Goal: Communication & Community: Answer question/provide support

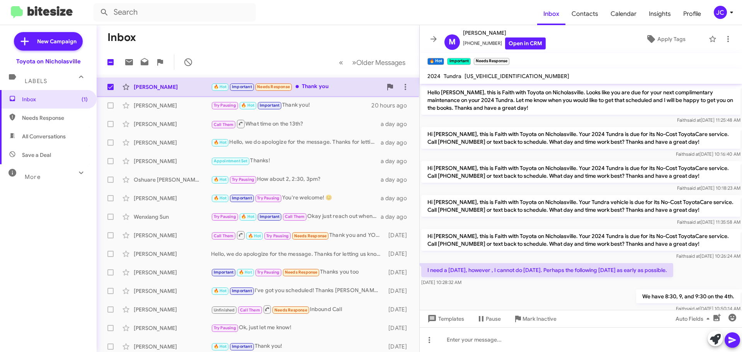
scroll to position [40, 0]
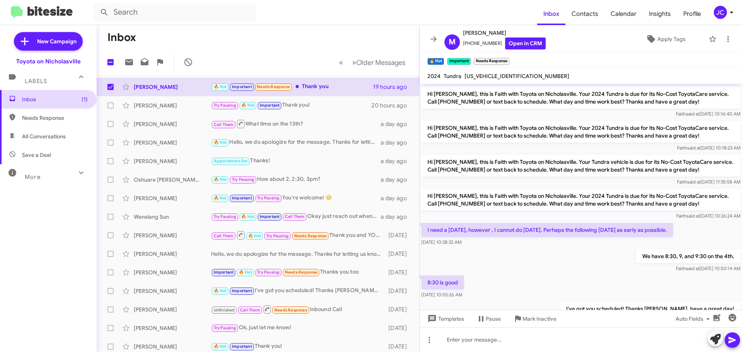
click at [63, 101] on span "Inbox (1)" at bounding box center [55, 100] width 66 height 8
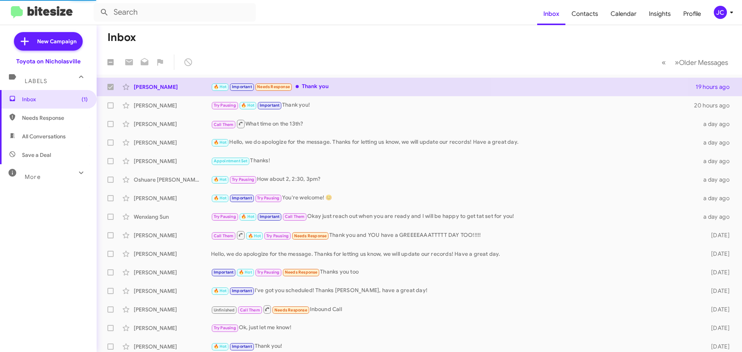
checkbox input "false"
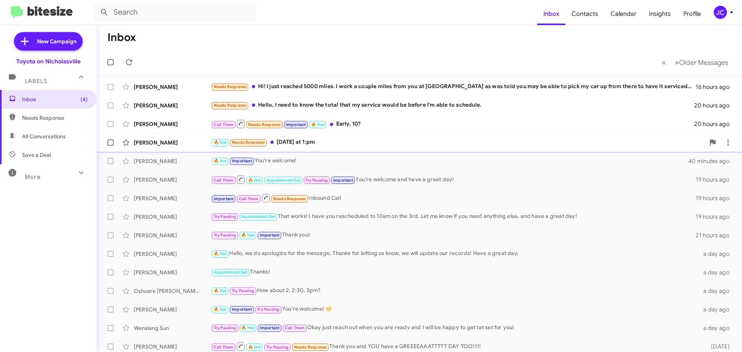
click at [183, 143] on div "[PERSON_NAME]" at bounding box center [172, 143] width 77 height 8
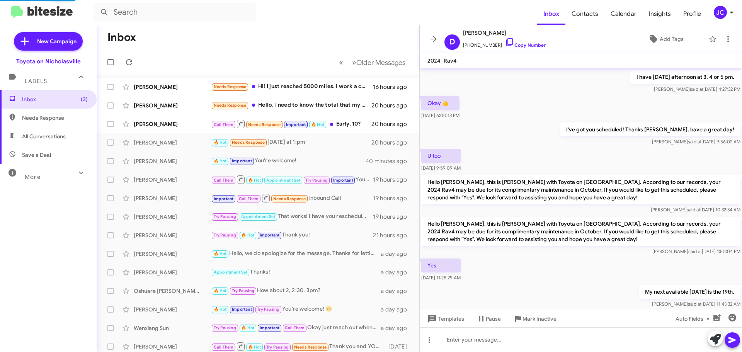
scroll to position [439, 0]
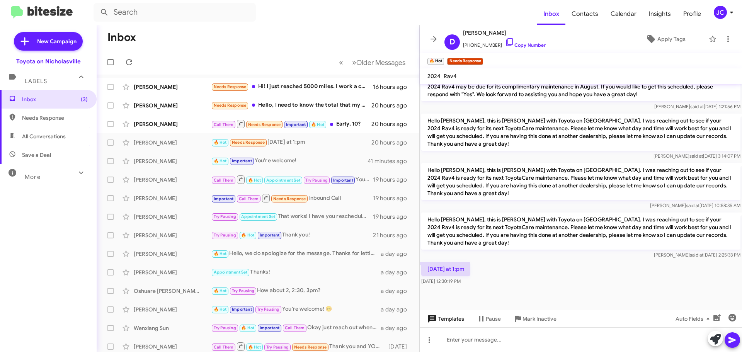
click at [437, 320] on span "Templates" at bounding box center [445, 319] width 38 height 14
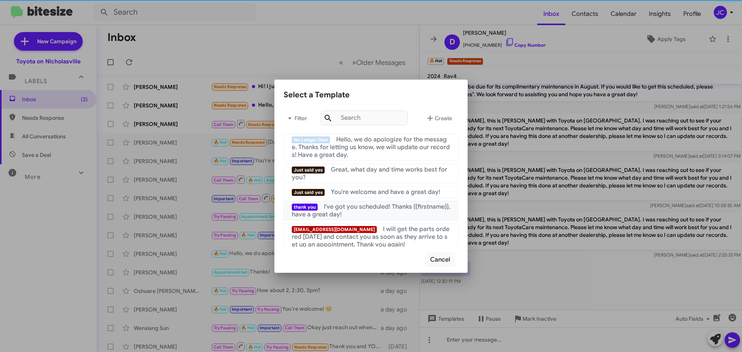
click at [374, 211] on div "thank you I've got you scheduled! Thanks {{firstname}}, have a great day!" at bounding box center [371, 210] width 159 height 15
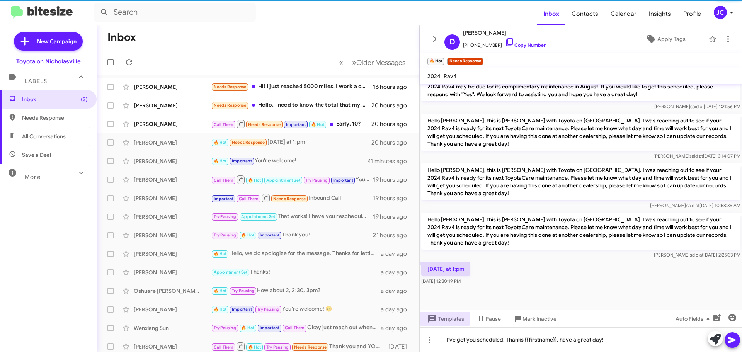
click at [735, 346] on span at bounding box center [732, 340] width 9 height 15
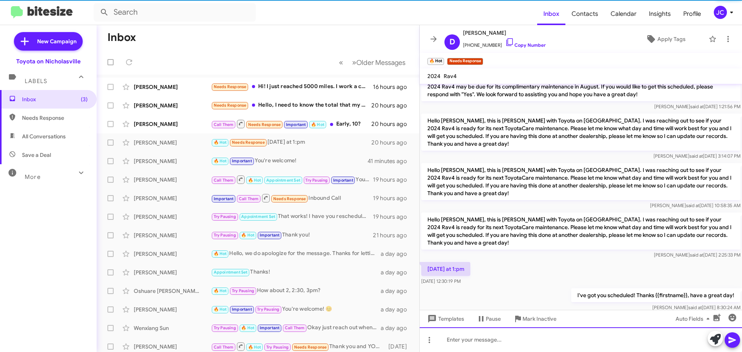
scroll to position [0, 0]
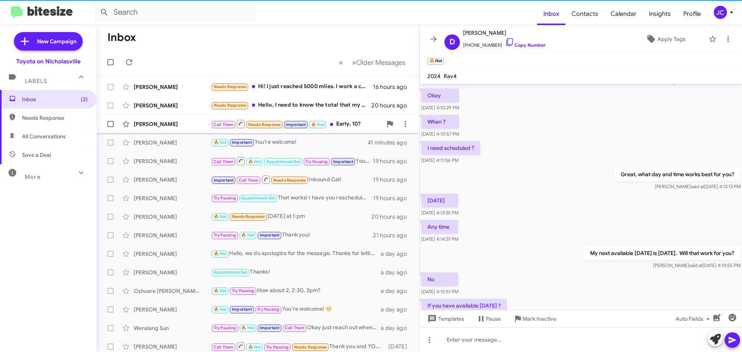
click at [169, 127] on div "[PERSON_NAME]" at bounding box center [172, 124] width 77 height 8
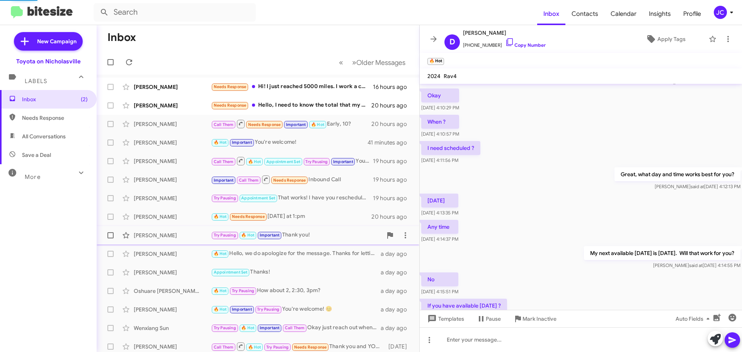
scroll to position [121, 0]
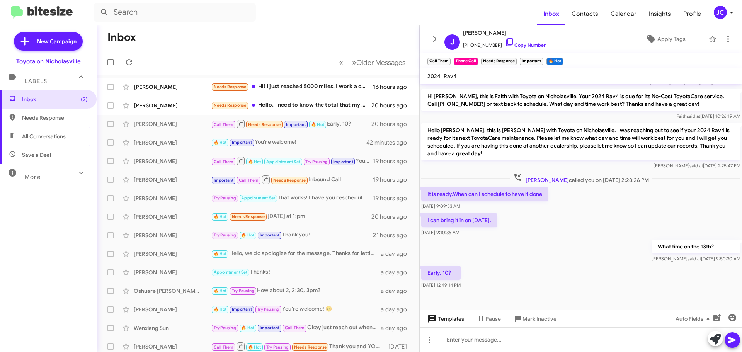
click at [449, 316] on span "Templates" at bounding box center [445, 319] width 38 height 14
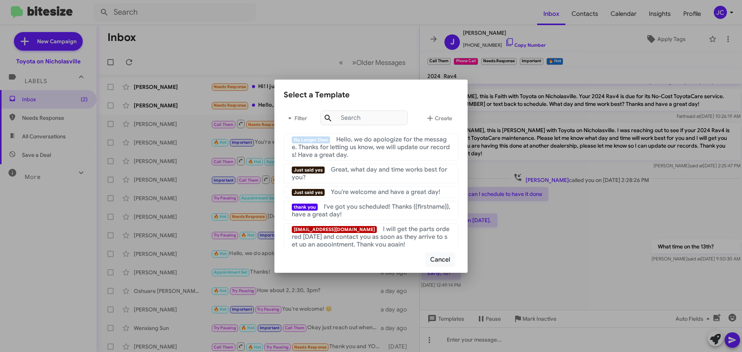
click at [371, 217] on div "thank you I've got you scheduled! Thanks {{firstname}}, have a great day!" at bounding box center [371, 210] width 159 height 15
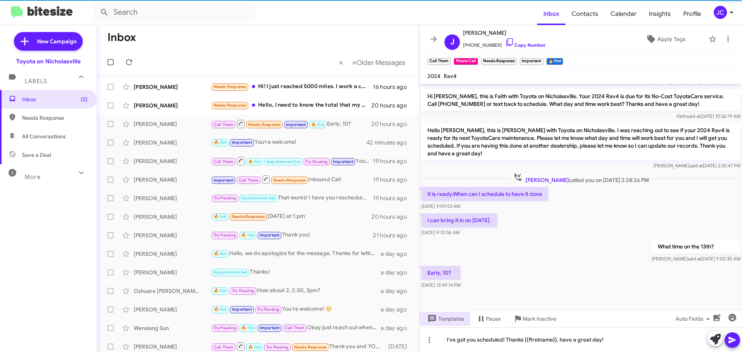
click at [737, 345] on span at bounding box center [732, 340] width 9 height 15
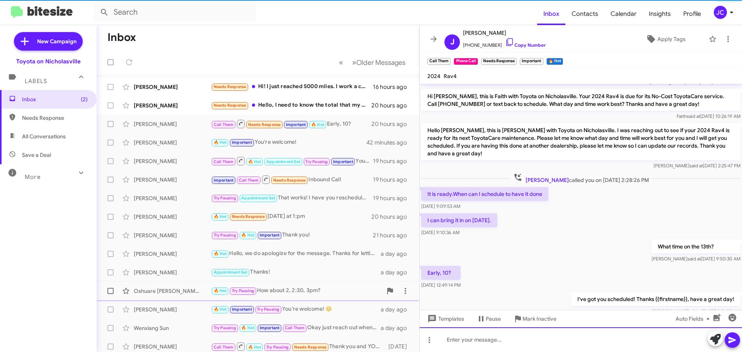
scroll to position [0, 0]
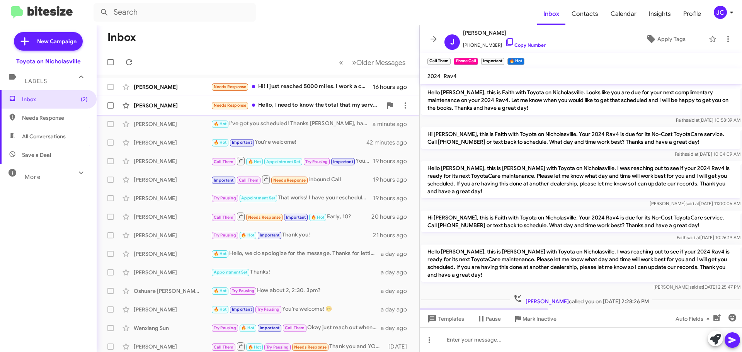
click at [172, 107] on div "[PERSON_NAME]" at bounding box center [172, 106] width 77 height 8
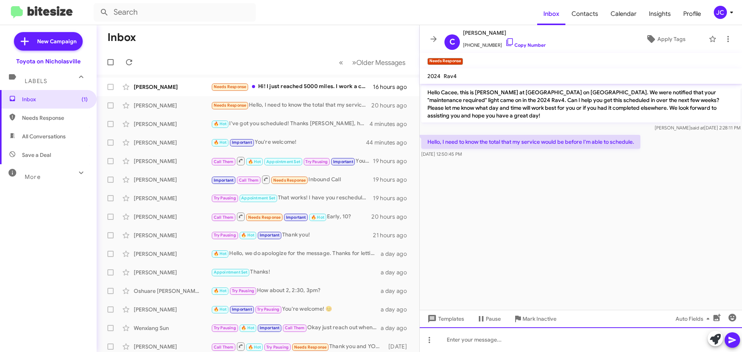
click at [482, 340] on div at bounding box center [581, 339] width 322 height 25
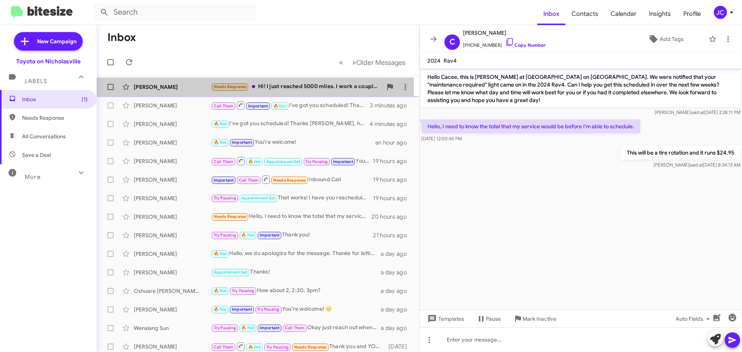
click at [200, 88] on div "[PERSON_NAME]" at bounding box center [172, 87] width 77 height 8
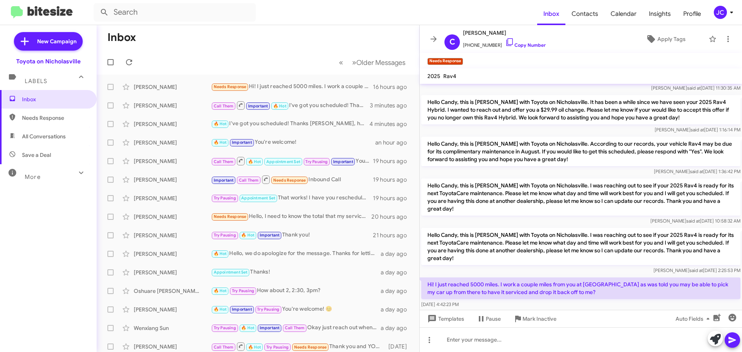
scroll to position [131, 0]
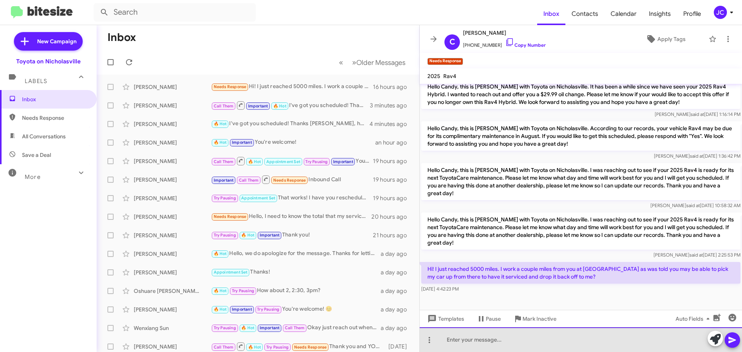
click at [467, 341] on div at bounding box center [581, 339] width 322 height 25
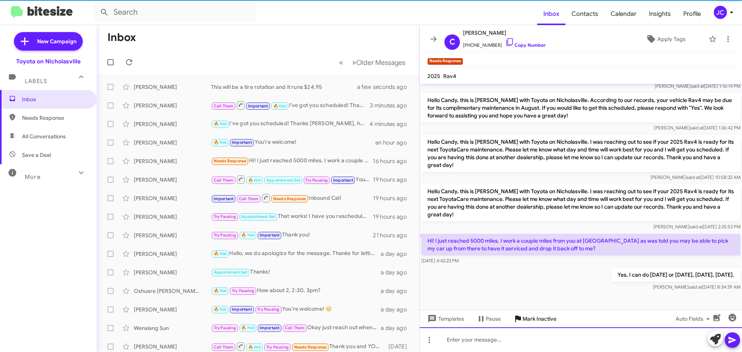
scroll to position [144, 0]
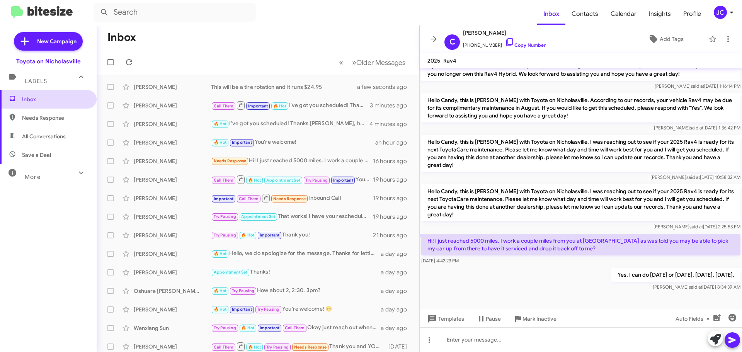
click at [58, 103] on span "Inbox" at bounding box center [48, 99] width 97 height 19
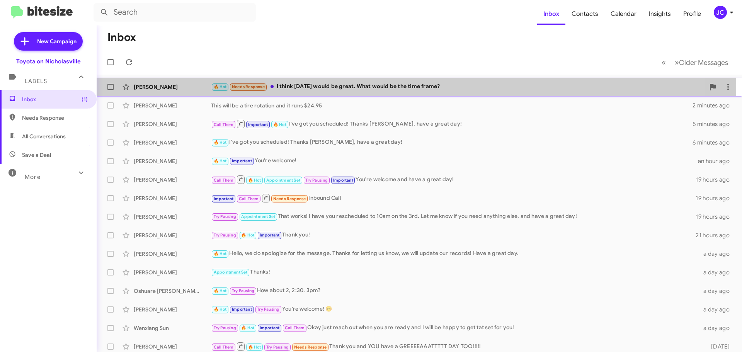
click at [181, 87] on div "[PERSON_NAME]" at bounding box center [172, 87] width 77 height 8
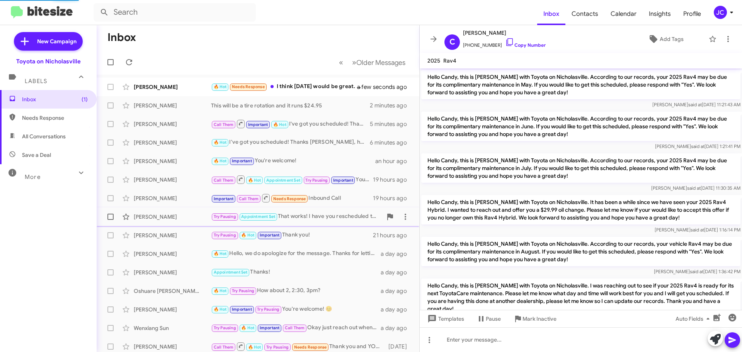
scroll to position [172, 0]
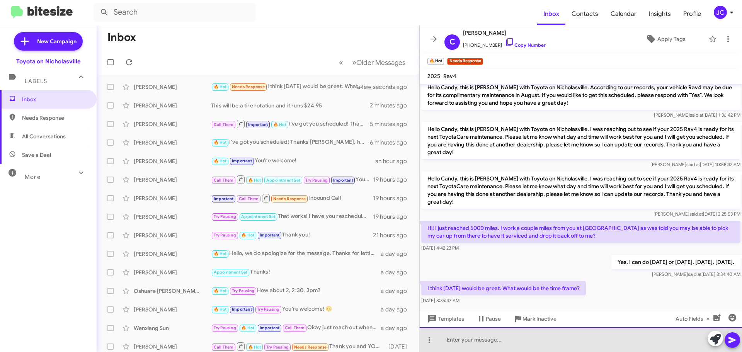
click at [486, 350] on div at bounding box center [581, 339] width 322 height 25
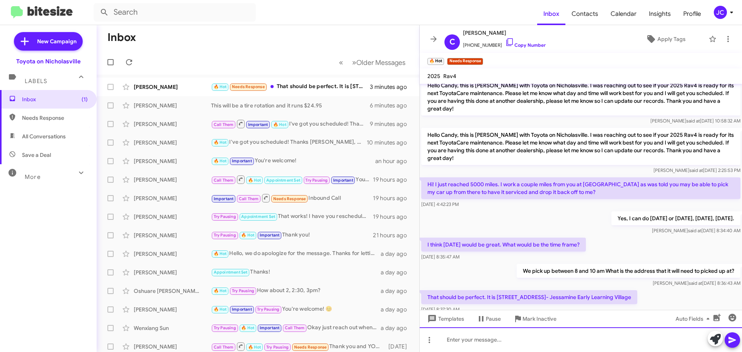
scroll to position [0, 0]
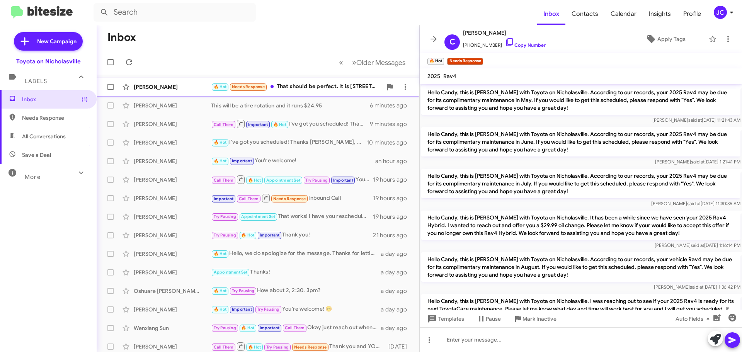
click at [171, 83] on div "[PERSON_NAME]" at bounding box center [172, 87] width 77 height 8
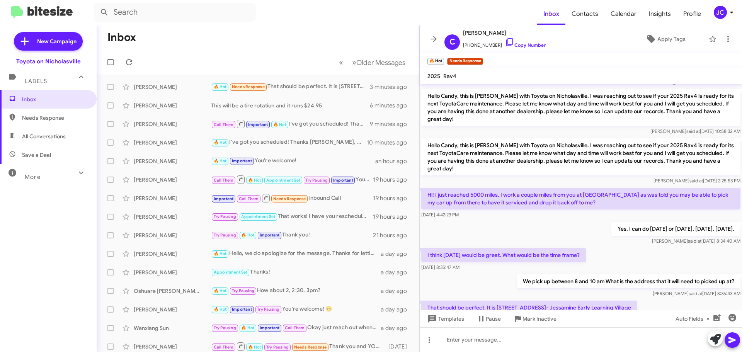
scroll to position [244, 0]
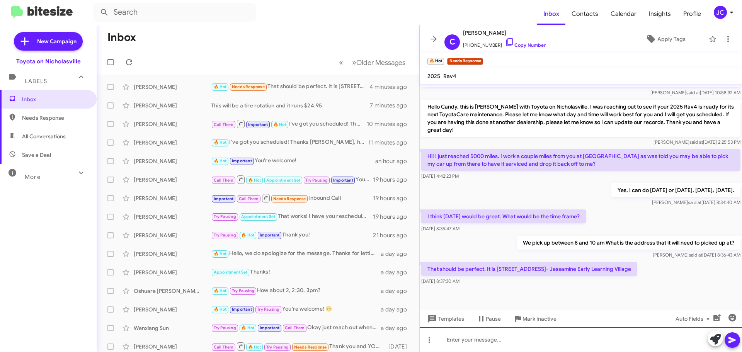
drag, startPoint x: 464, startPoint y: 349, endPoint x: 460, endPoint y: 345, distance: 5.2
click at [463, 349] on div at bounding box center [581, 339] width 322 height 25
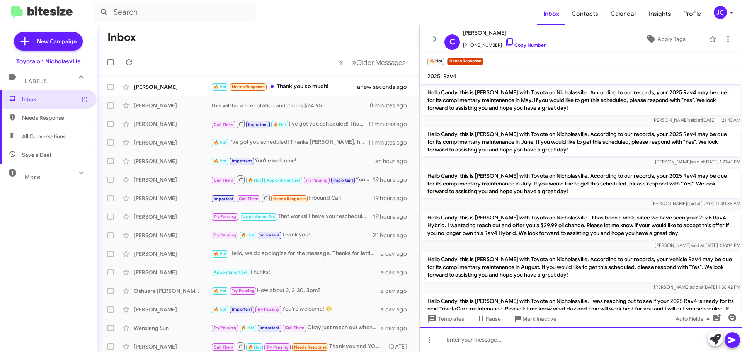
scroll to position [300, 0]
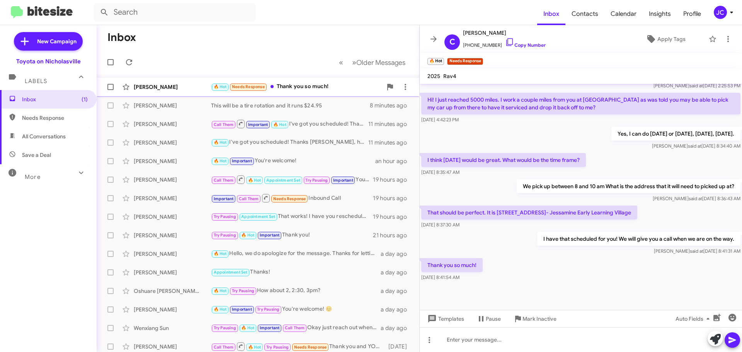
click at [183, 80] on div "[PERSON_NAME] 🔥 Hot Needs Response Thank you so much! a few seconds ago" at bounding box center [258, 86] width 310 height 15
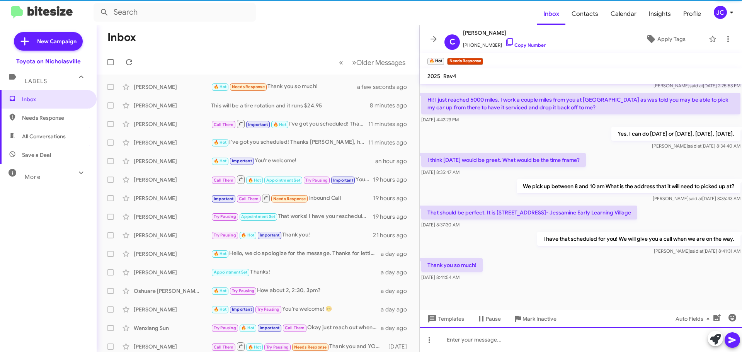
click at [483, 345] on div at bounding box center [581, 339] width 322 height 25
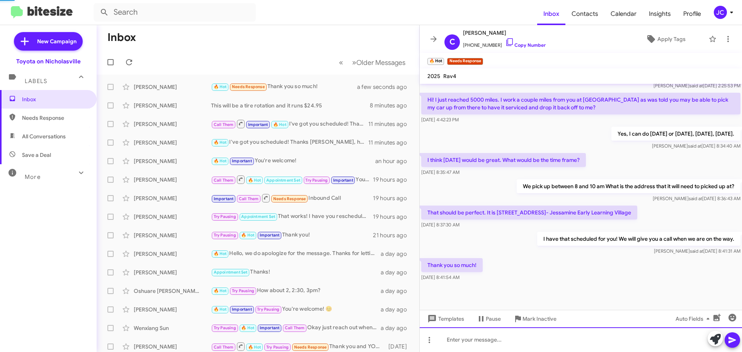
scroll to position [0, 0]
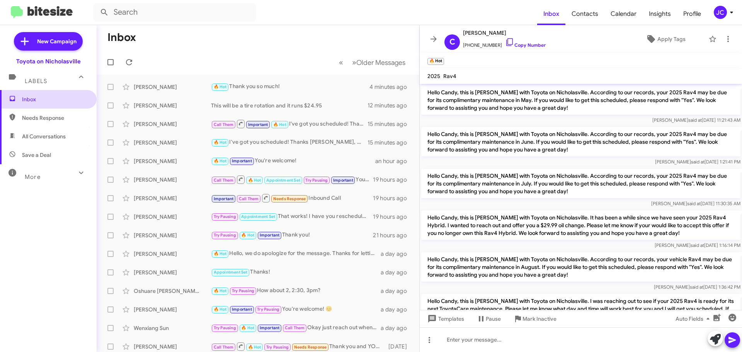
click at [52, 91] on span "Inbox" at bounding box center [48, 99] width 97 height 19
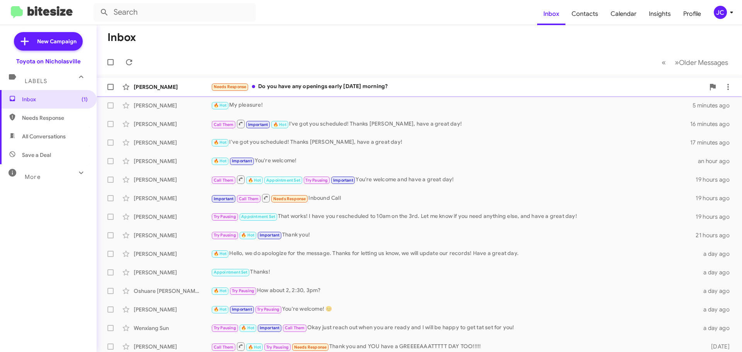
click at [162, 91] on div "[PERSON_NAME] Needs Response Do you have any openings early [DATE] morning? a f…" at bounding box center [419, 86] width 633 height 15
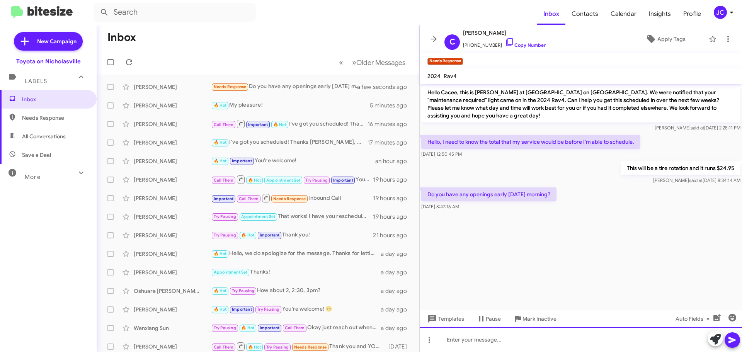
click at [525, 338] on div at bounding box center [581, 339] width 322 height 25
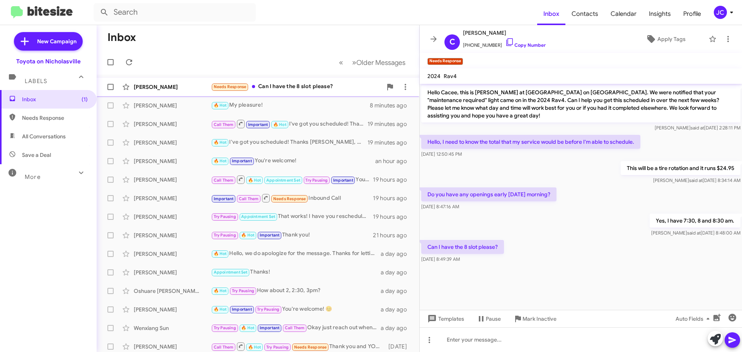
click at [167, 85] on div "[PERSON_NAME]" at bounding box center [172, 87] width 77 height 8
click at [465, 319] on button "Templates" at bounding box center [445, 319] width 51 height 14
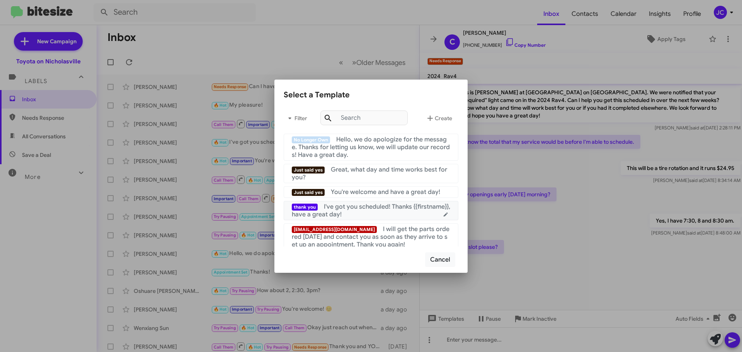
click at [341, 204] on span "I've got you scheduled! Thanks {{firstname}}, have a great day!" at bounding box center [371, 210] width 159 height 15
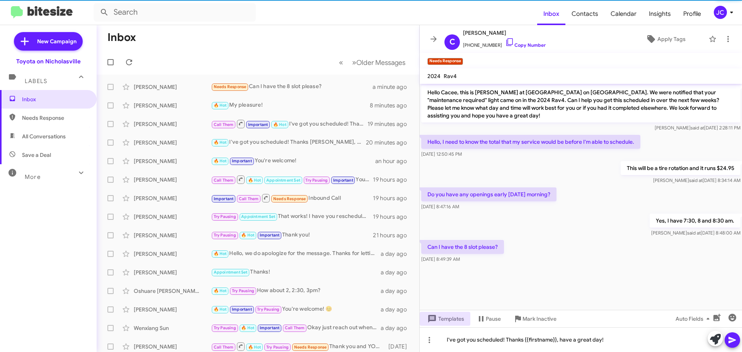
click at [738, 338] on button at bounding box center [732, 340] width 15 height 15
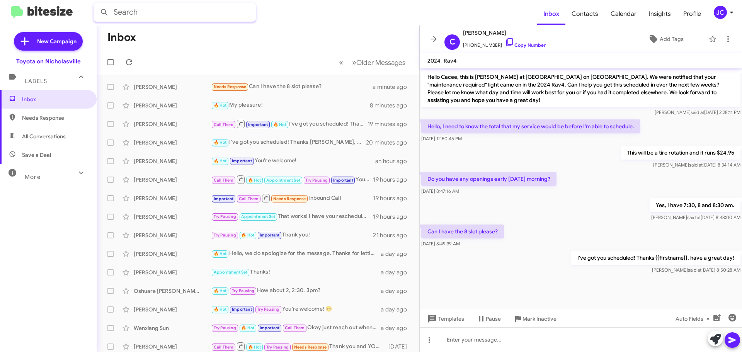
click at [126, 10] on input "text" at bounding box center [175, 12] width 162 height 19
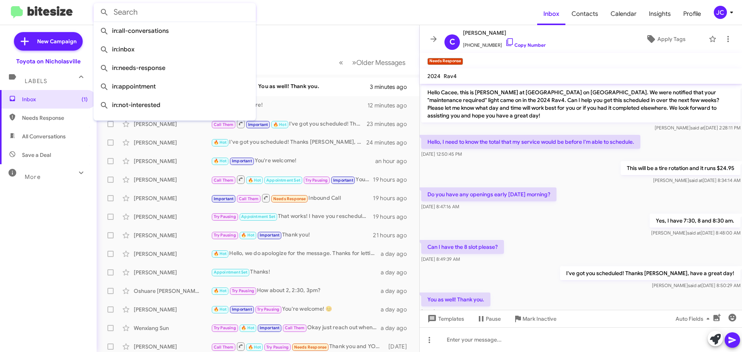
scroll to position [15, 0]
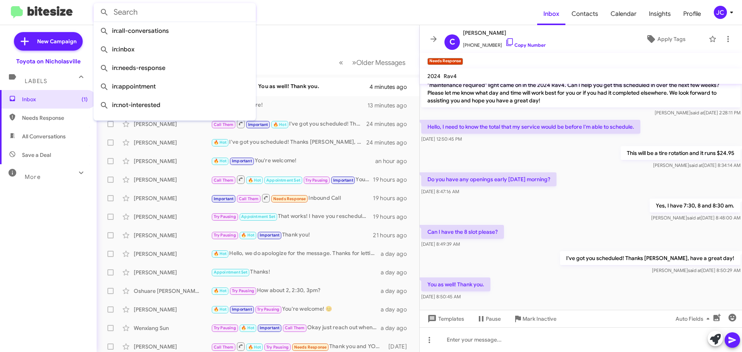
click at [282, 51] on mat-toolbar-row "« Previous » Next Older Messages" at bounding box center [258, 62] width 323 height 25
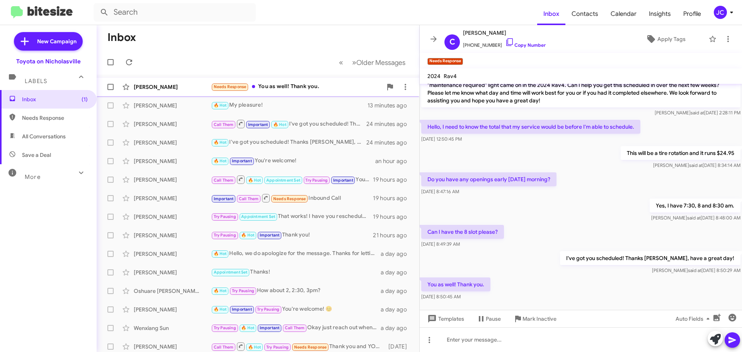
click at [187, 85] on div "[PERSON_NAME]" at bounding box center [172, 87] width 77 height 8
